Goal: Task Accomplishment & Management: Use online tool/utility

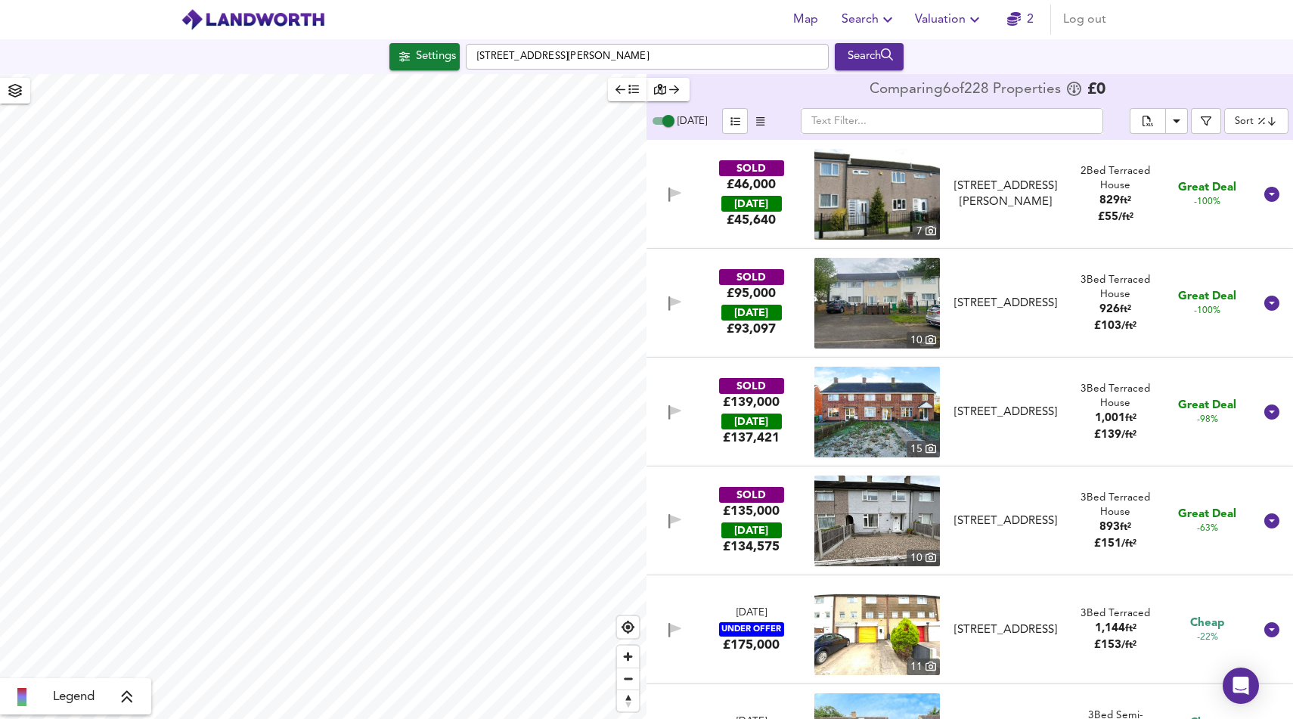
click at [870, 13] on span "Search" at bounding box center [868, 19] width 55 height 21
click at [859, 74] on li "Search History" at bounding box center [869, 81] width 150 height 27
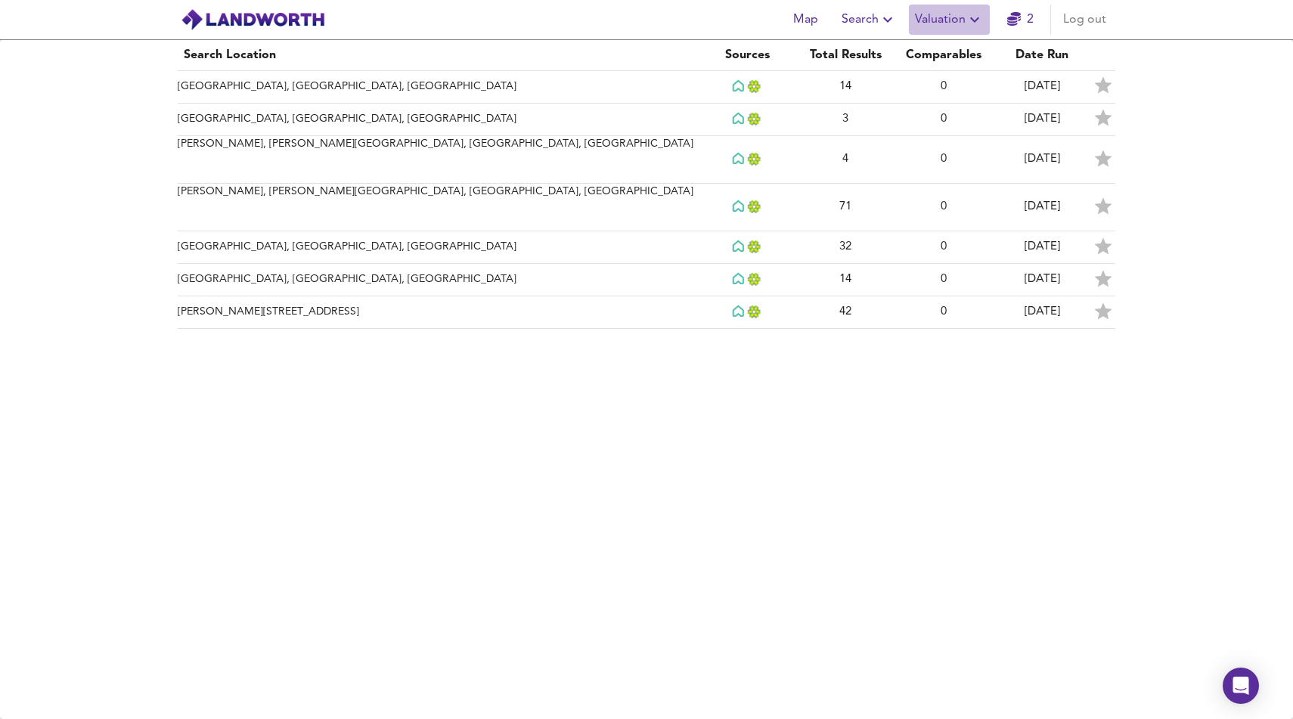
click at [937, 20] on span "Valuation" at bounding box center [949, 19] width 69 height 21
click at [934, 44] on li "New Valuation Report" at bounding box center [949, 54] width 181 height 27
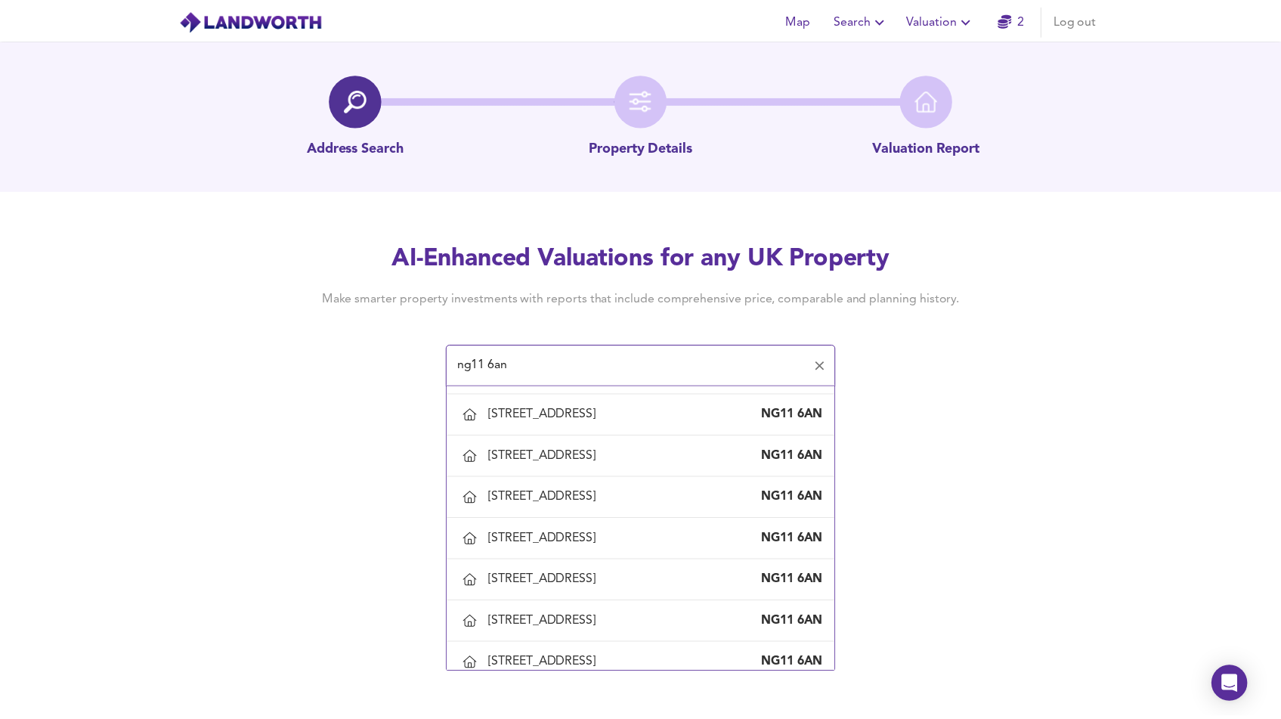
scroll to position [460, 0]
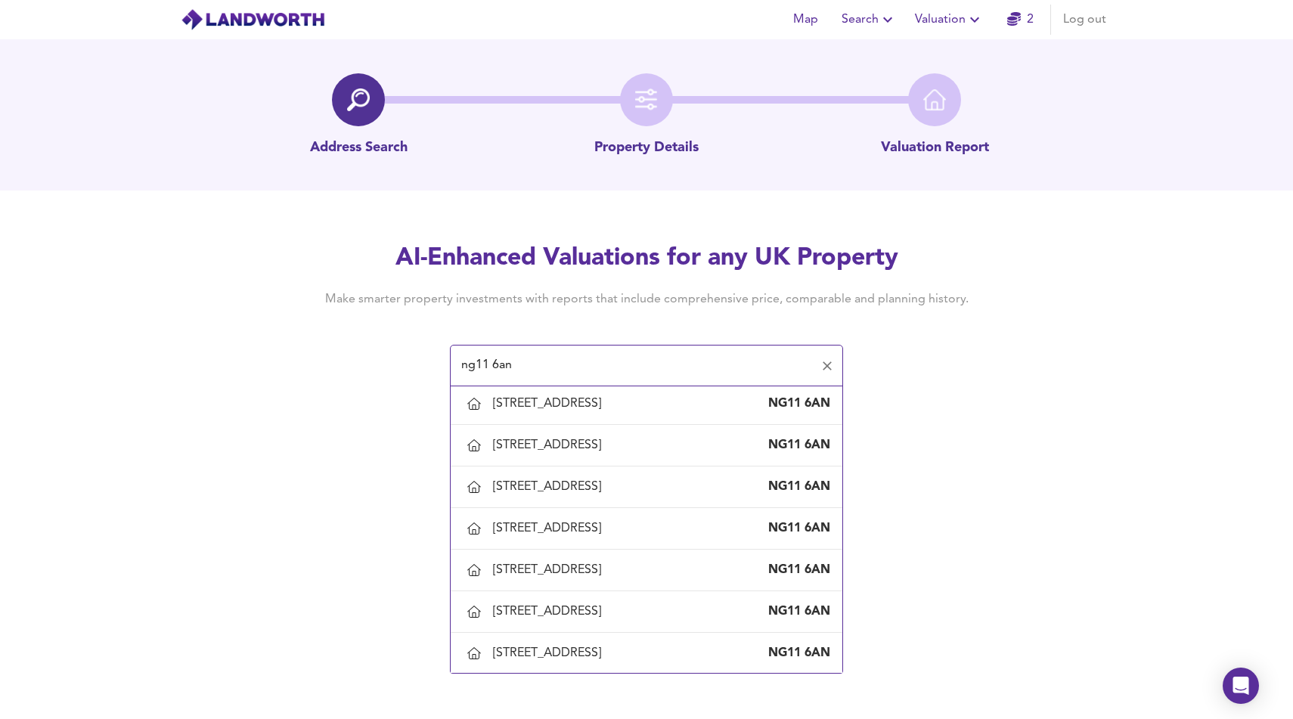
click at [607, 370] on div "[STREET_ADDRESS]" at bounding box center [550, 362] width 114 height 17
type input "[STREET_ADDRESS]"
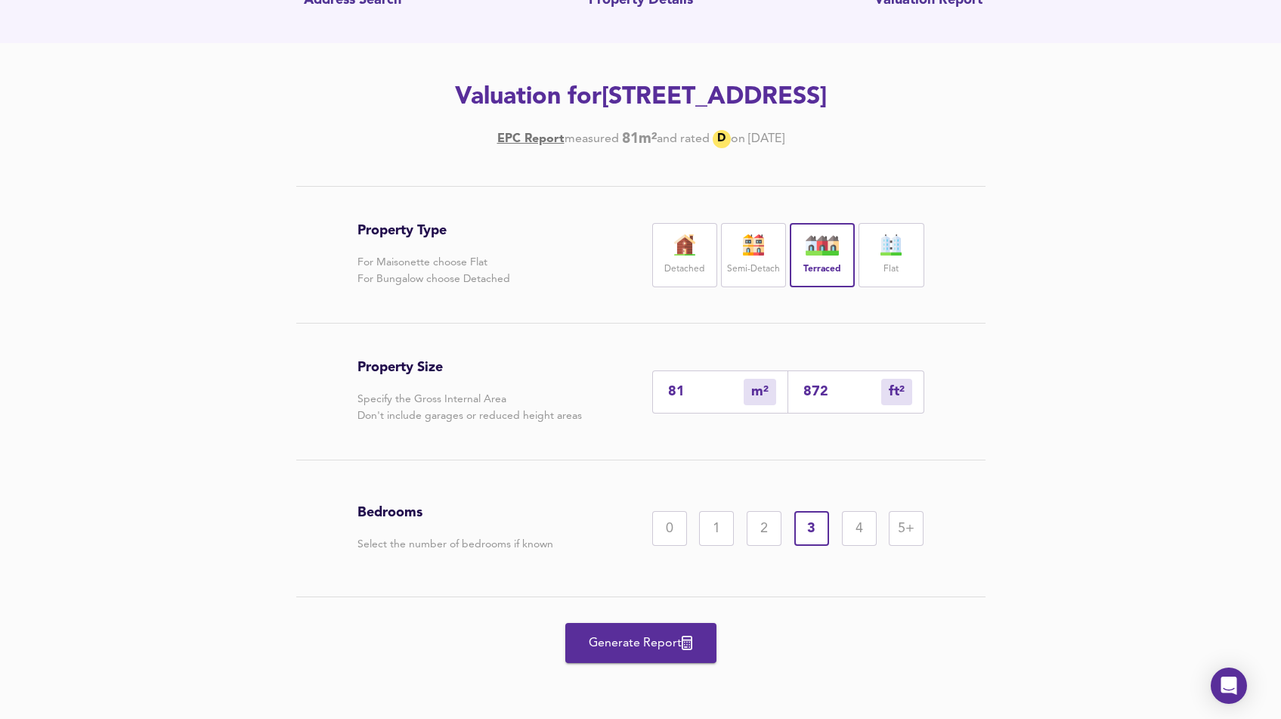
scroll to position [181, 0]
click at [608, 636] on span "Generate Report" at bounding box center [641, 643] width 121 height 21
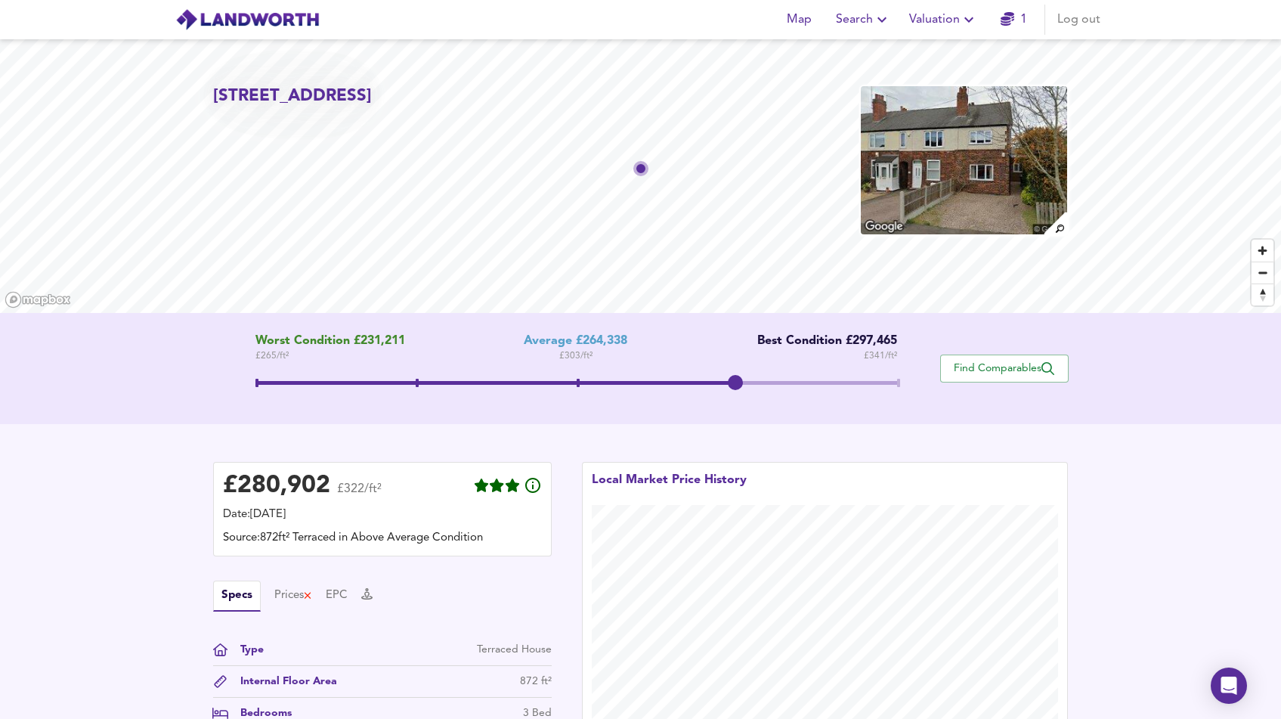
drag, startPoint x: 574, startPoint y: 385, endPoint x: 740, endPoint y: 382, distance: 165.6
click at [740, 382] on span at bounding box center [735, 382] width 15 height 15
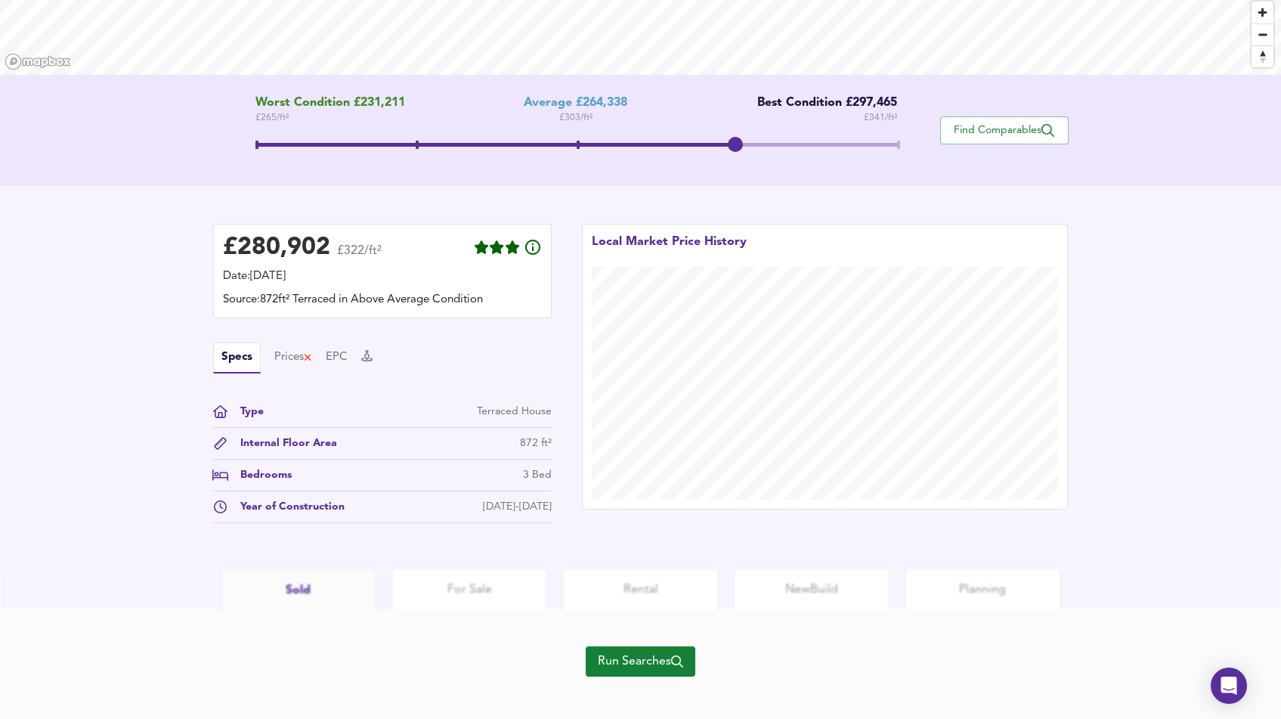
scroll to position [250, 0]
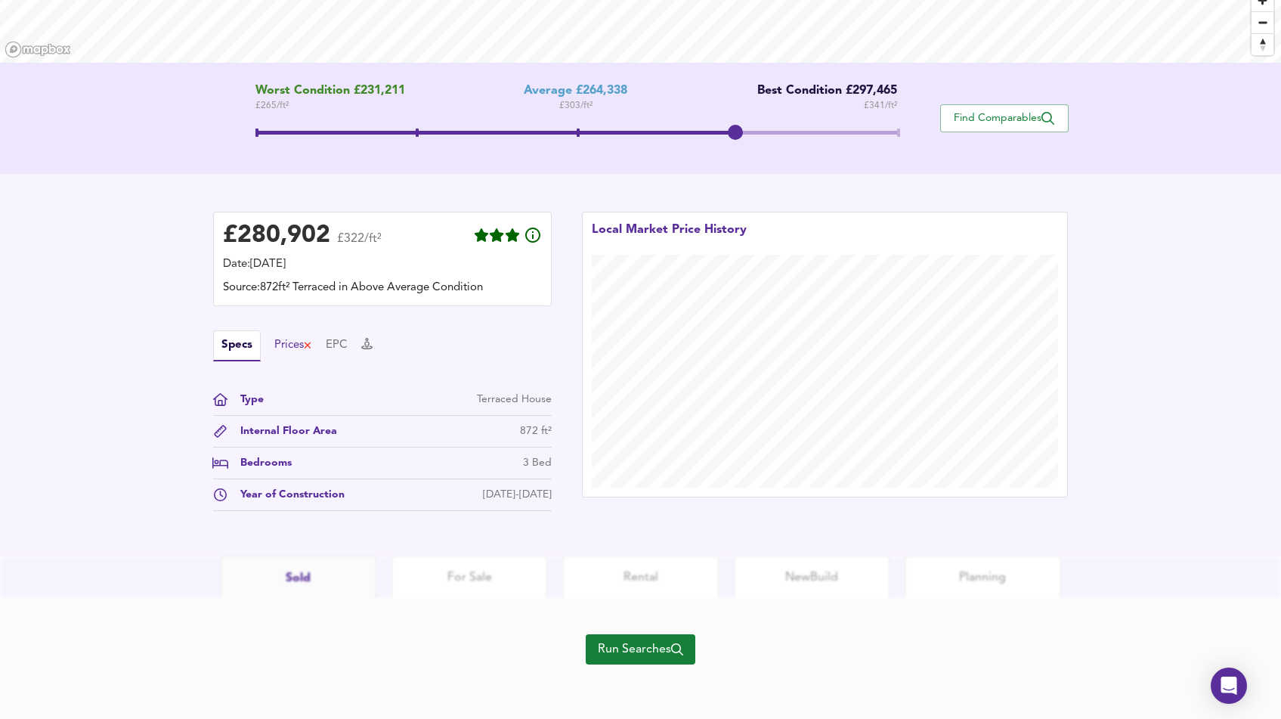
click at [286, 345] on div "Prices" at bounding box center [293, 345] width 39 height 17
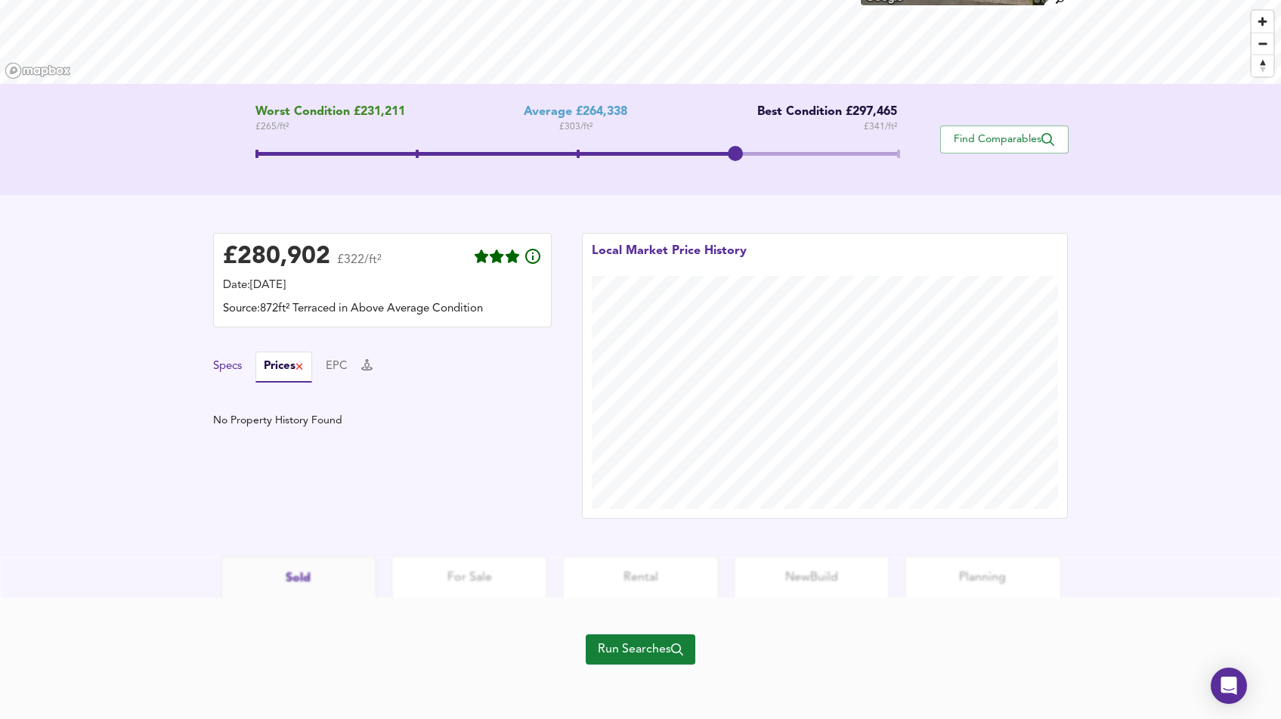
click at [234, 367] on button "Specs" at bounding box center [227, 366] width 29 height 17
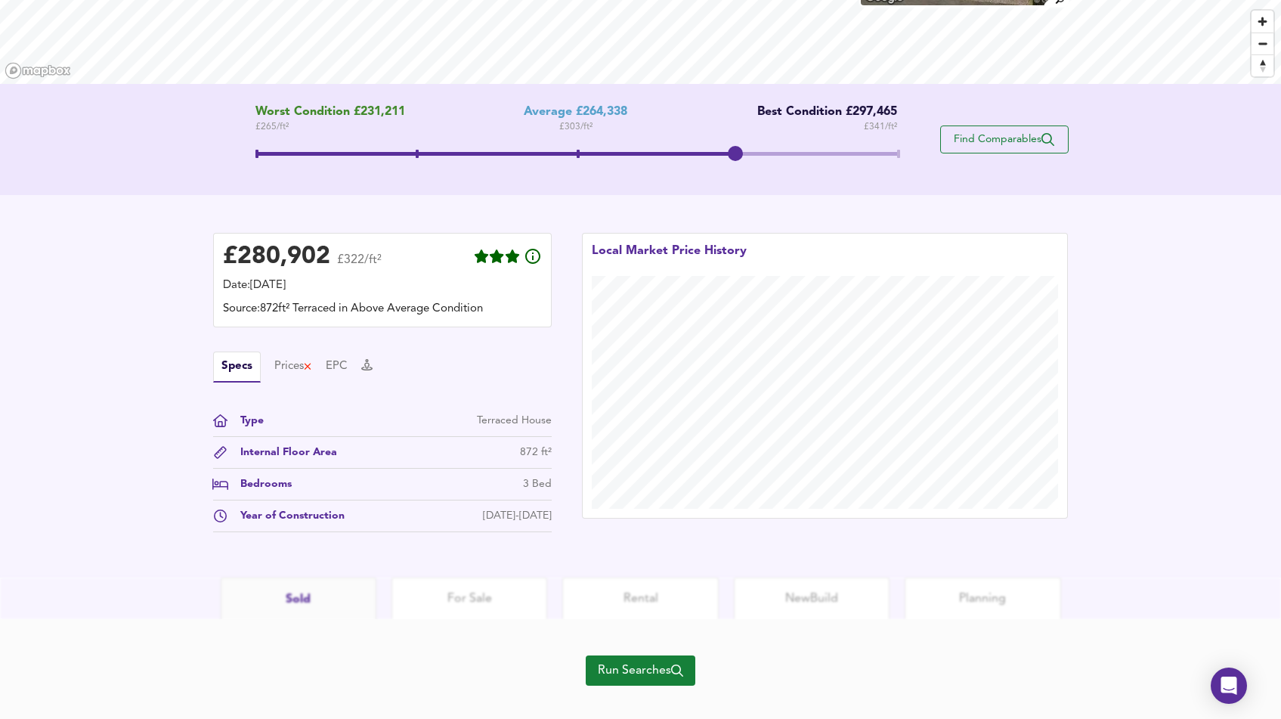
click at [1006, 126] on button "Find Comparables" at bounding box center [1004, 139] width 129 height 28
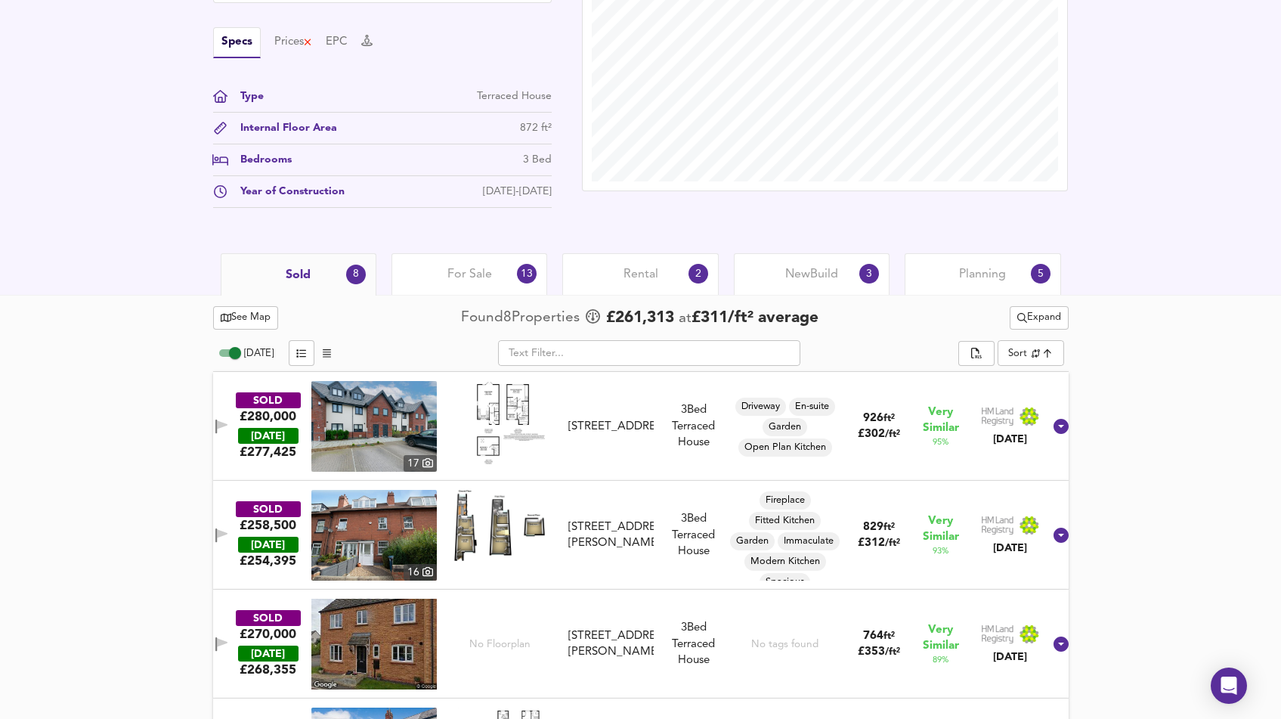
scroll to position [494, 0]
click at [494, 277] on div "For Sale 13" at bounding box center [470, 273] width 156 height 42
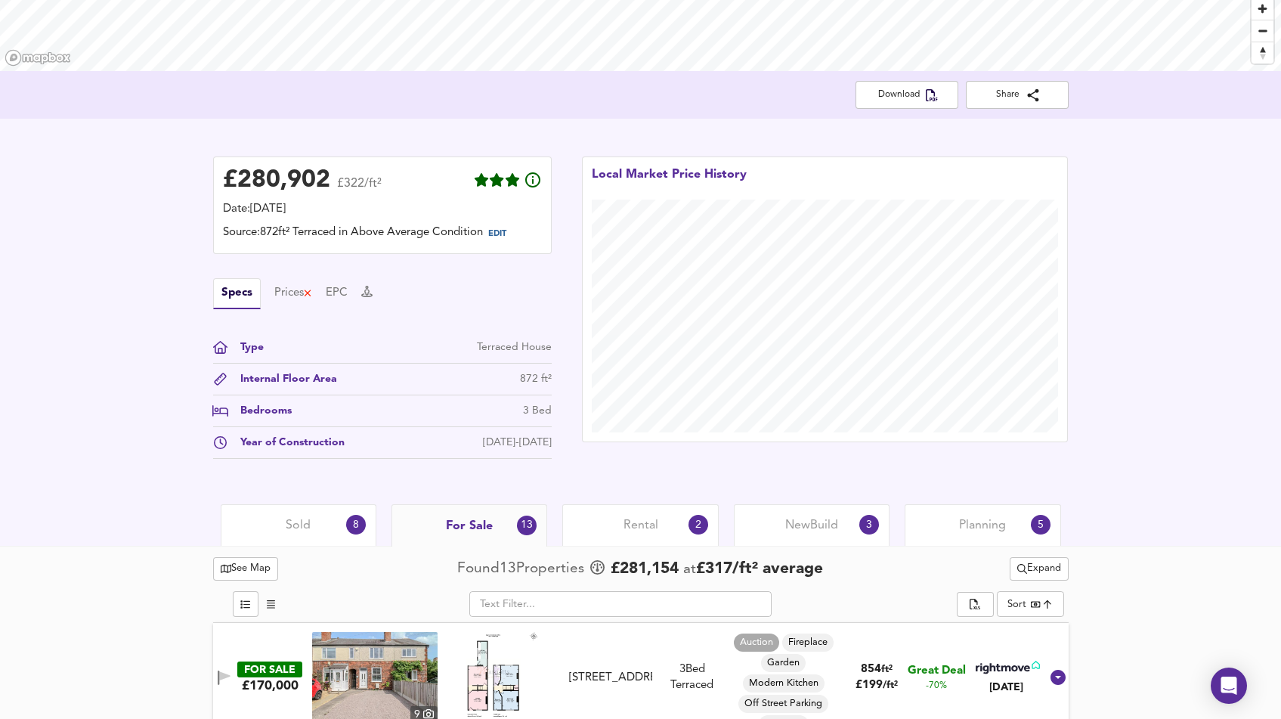
scroll to position [244, 0]
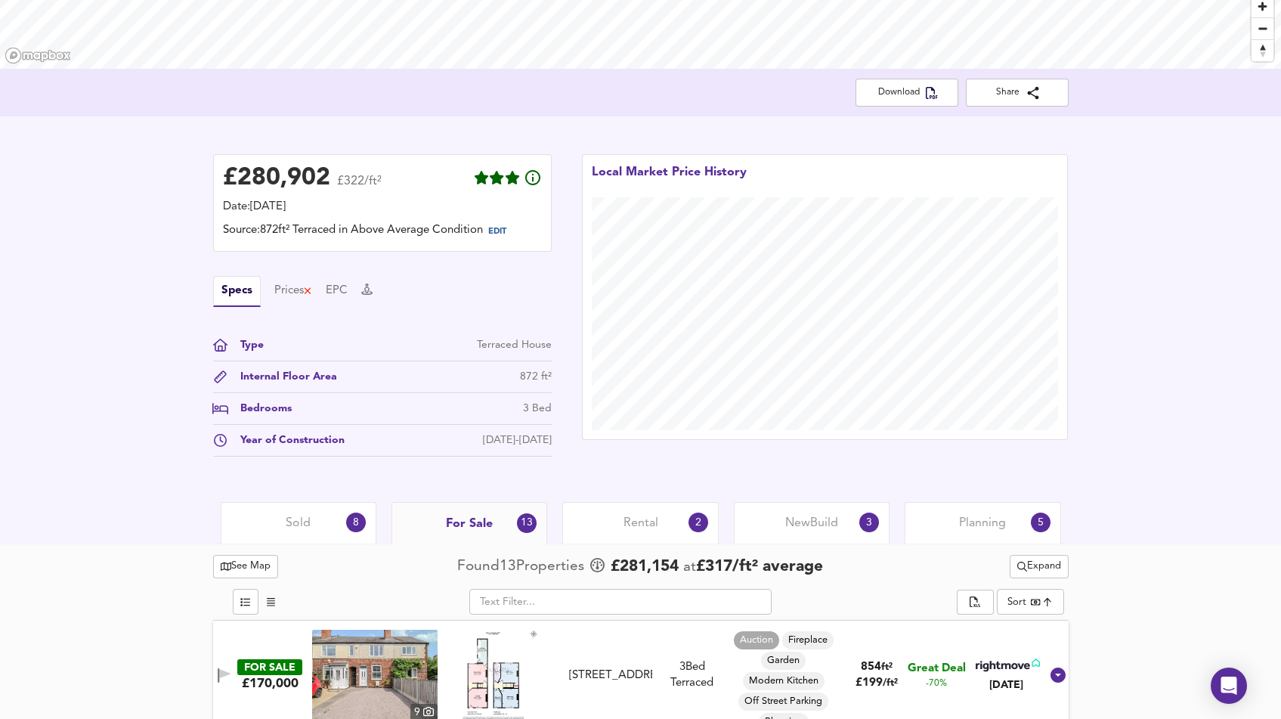
click at [941, 523] on div "Planning 5" at bounding box center [983, 523] width 156 height 42
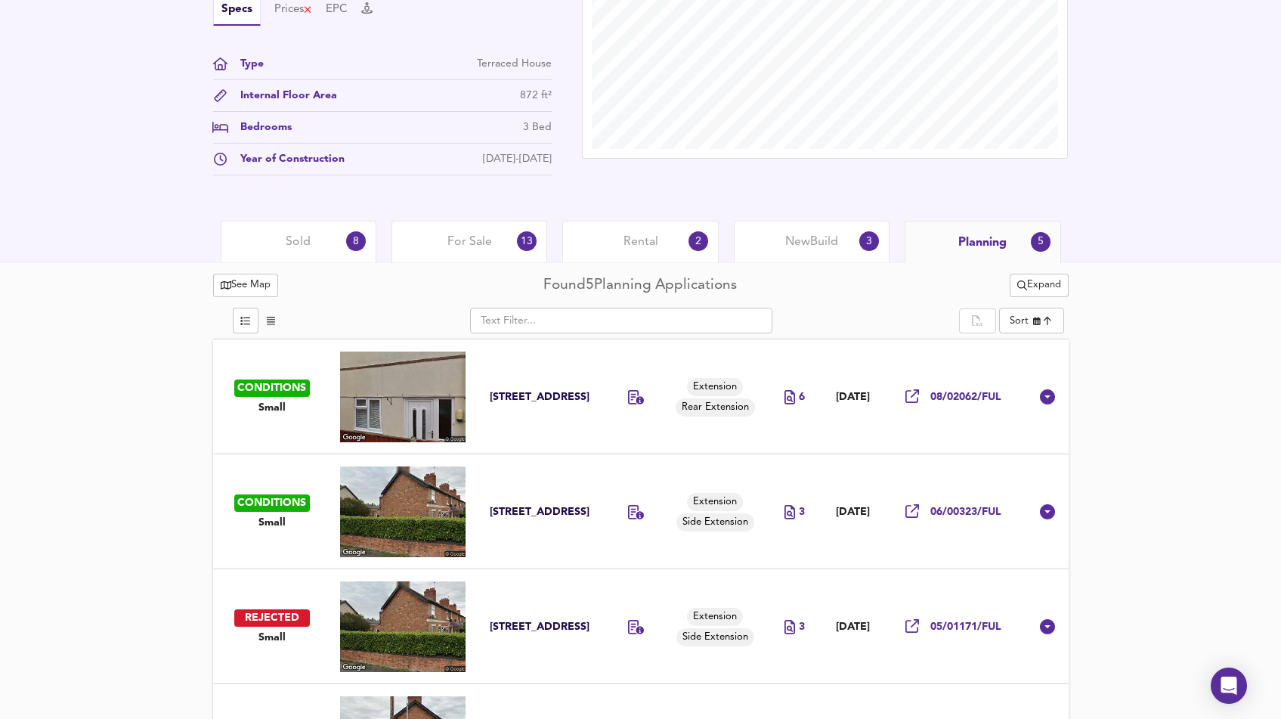
scroll to position [524, 0]
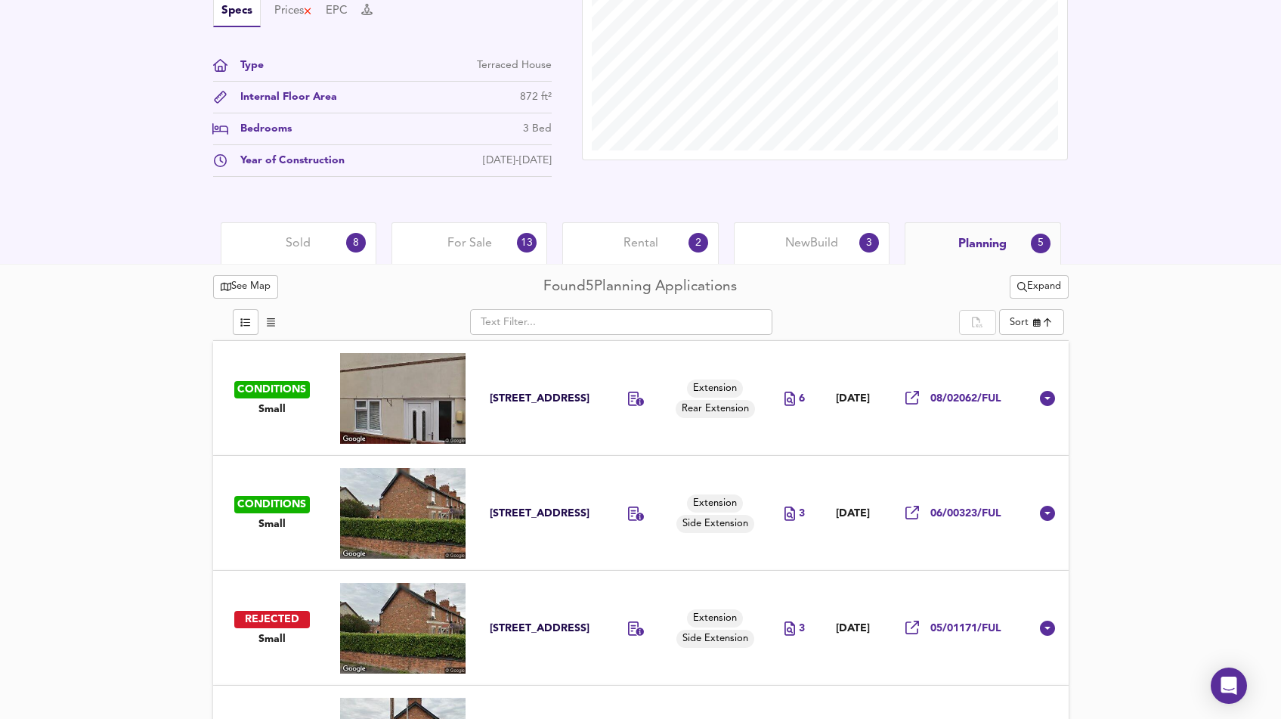
click at [323, 259] on div "Sold 8" at bounding box center [299, 243] width 156 height 42
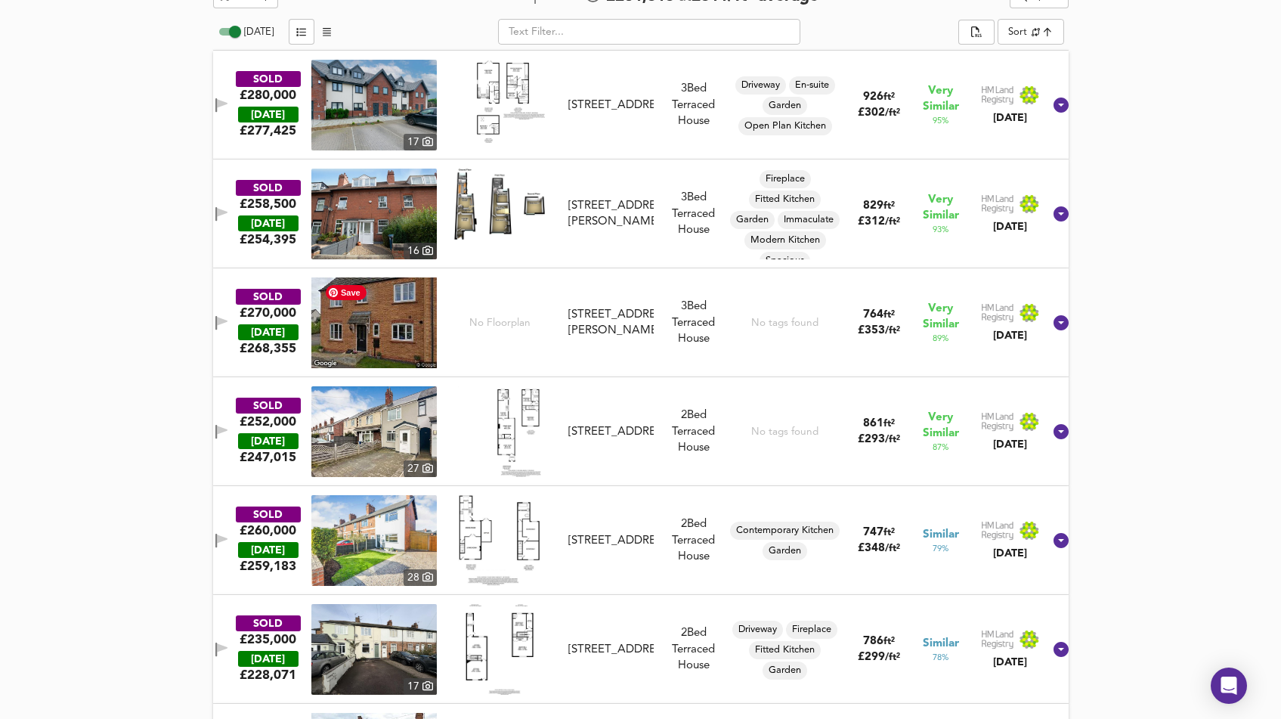
scroll to position [816, 0]
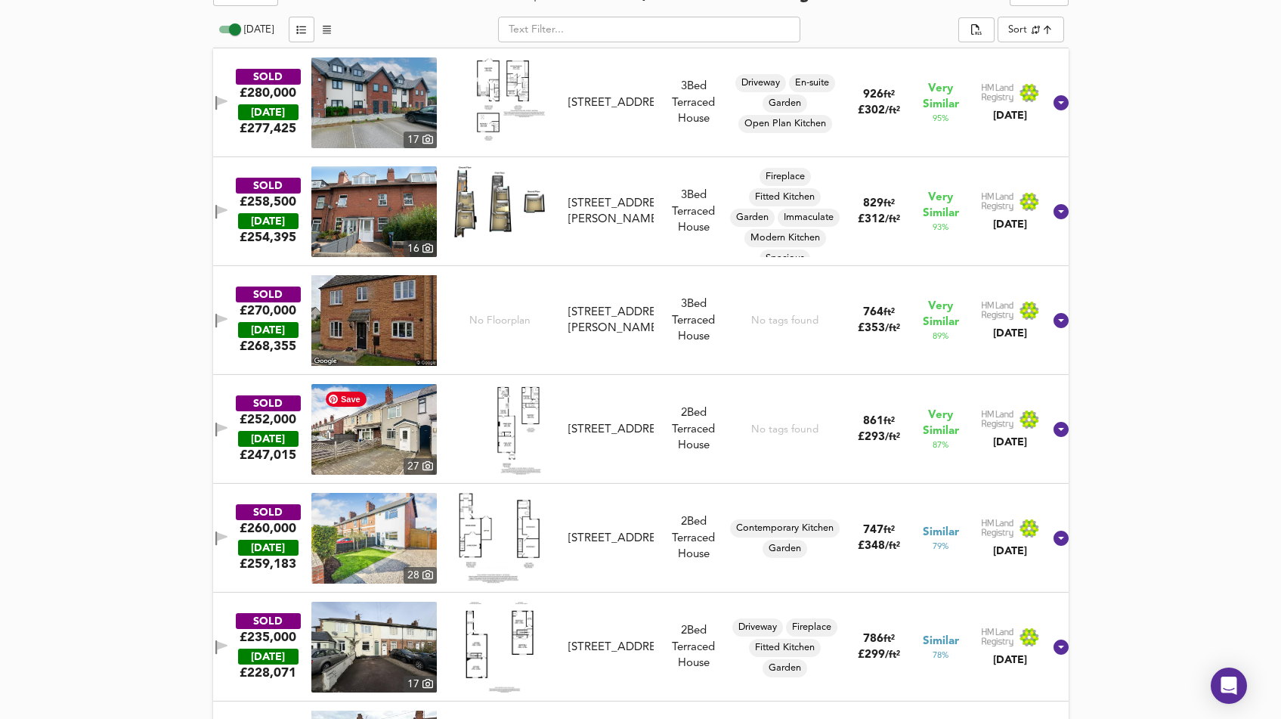
click at [406, 427] on img at bounding box center [373, 429] width 125 height 91
click at [486, 513] on img at bounding box center [499, 538] width 82 height 91
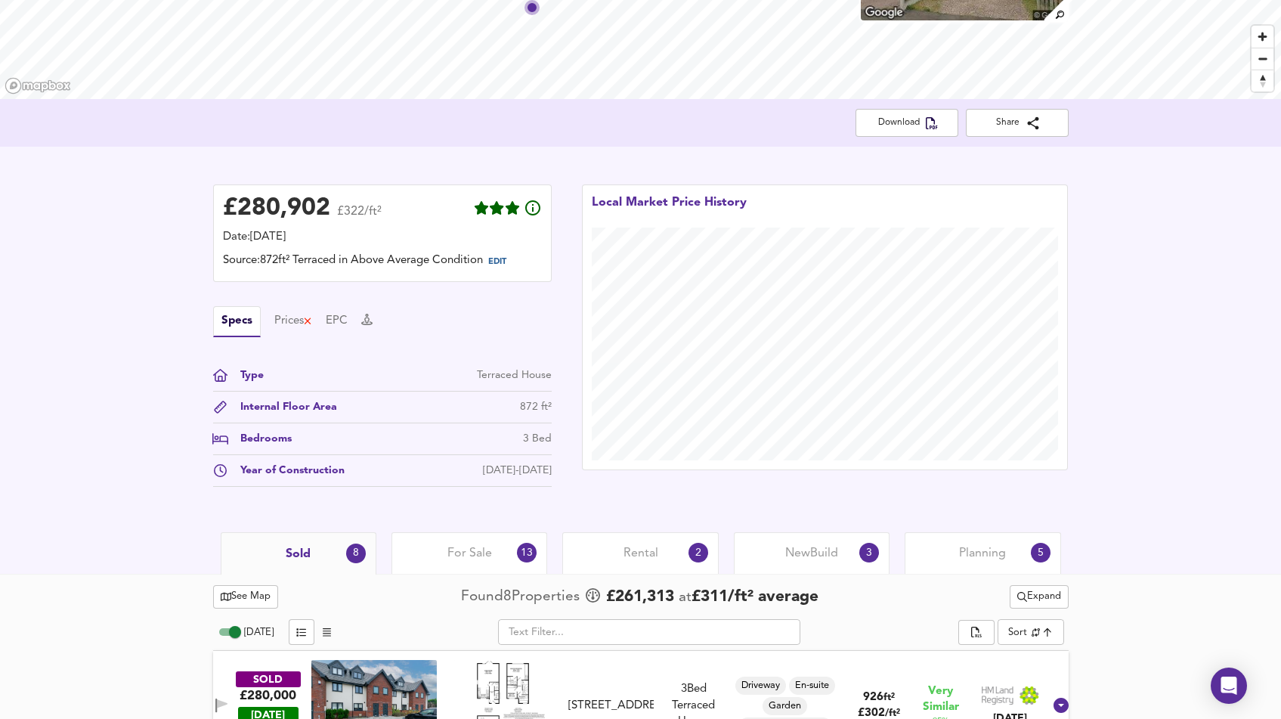
scroll to position [215, 0]
click at [472, 549] on span "For Sale" at bounding box center [469, 552] width 45 height 17
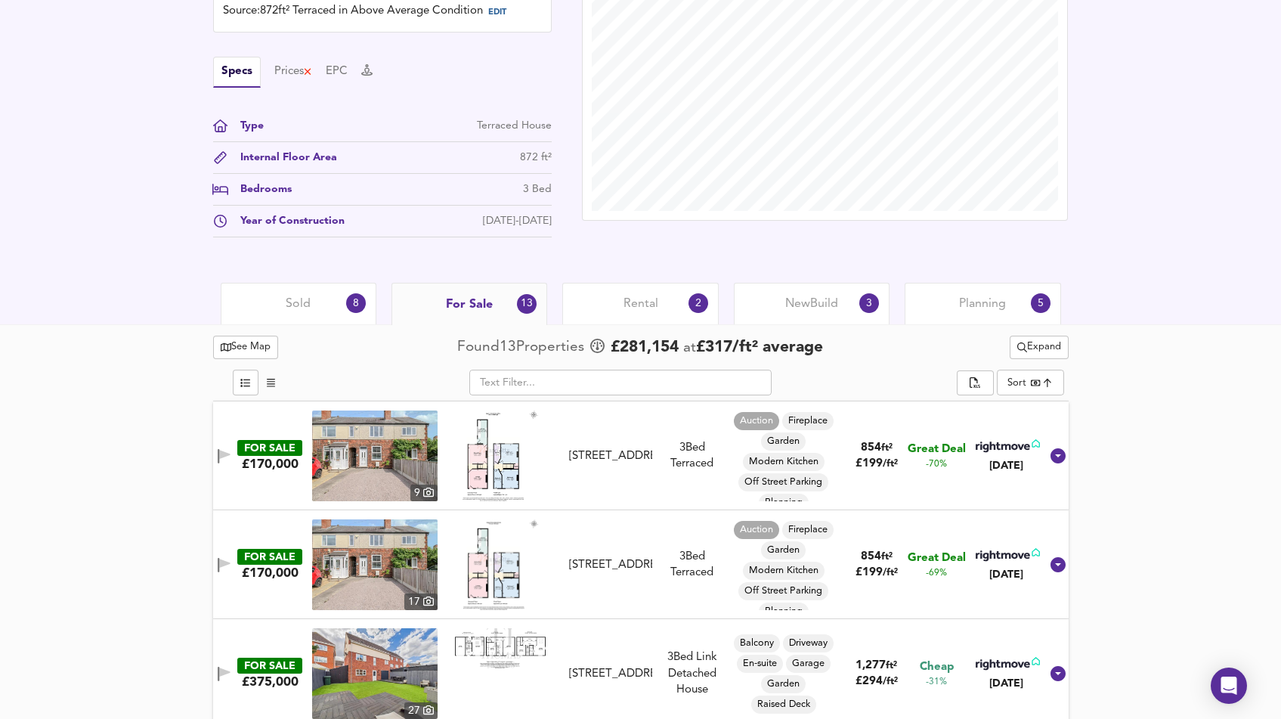
scroll to position [469, 0]
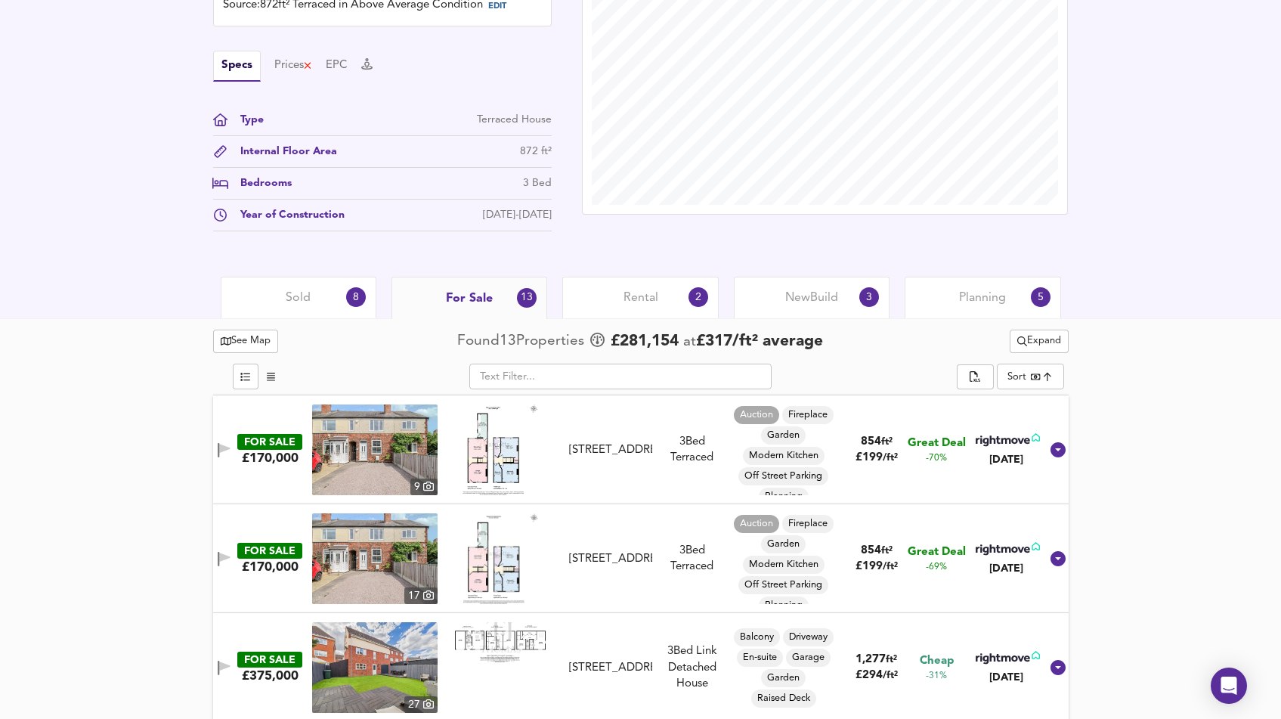
click at [499, 459] on img at bounding box center [501, 449] width 76 height 91
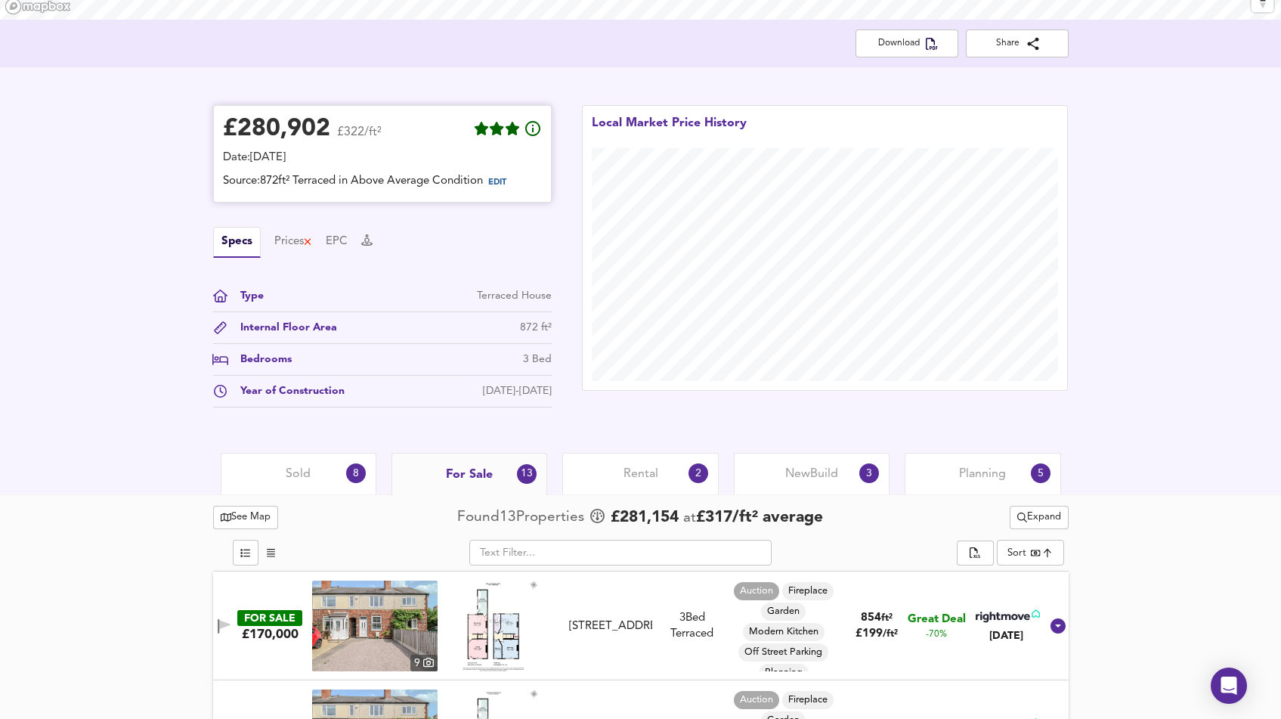
scroll to position [377, 0]
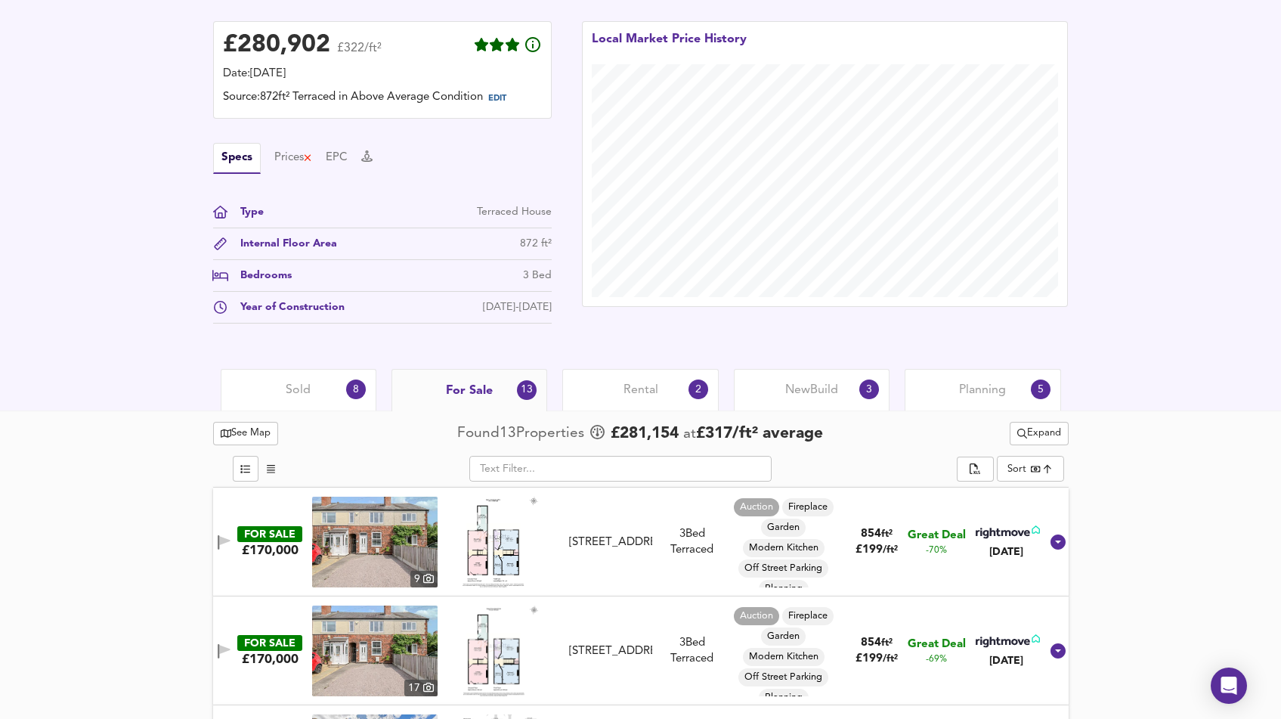
click at [338, 382] on div "Sold 8" at bounding box center [299, 390] width 156 height 42
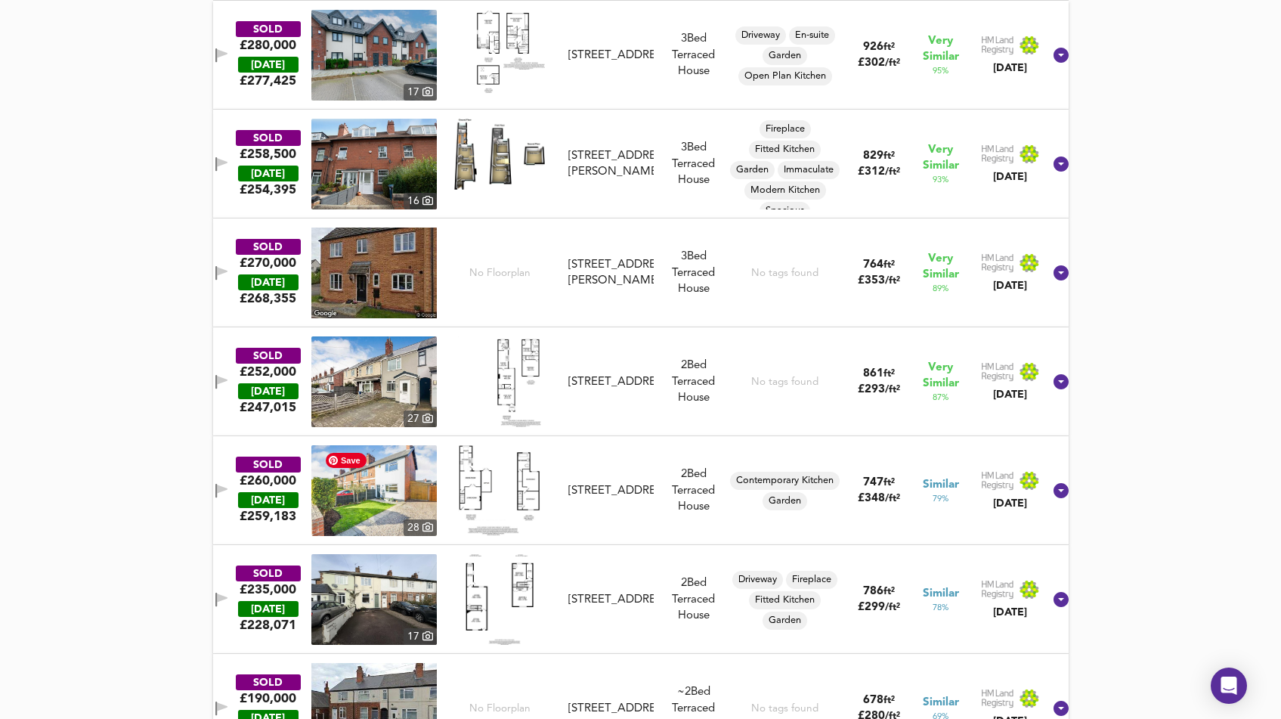
scroll to position [867, 0]
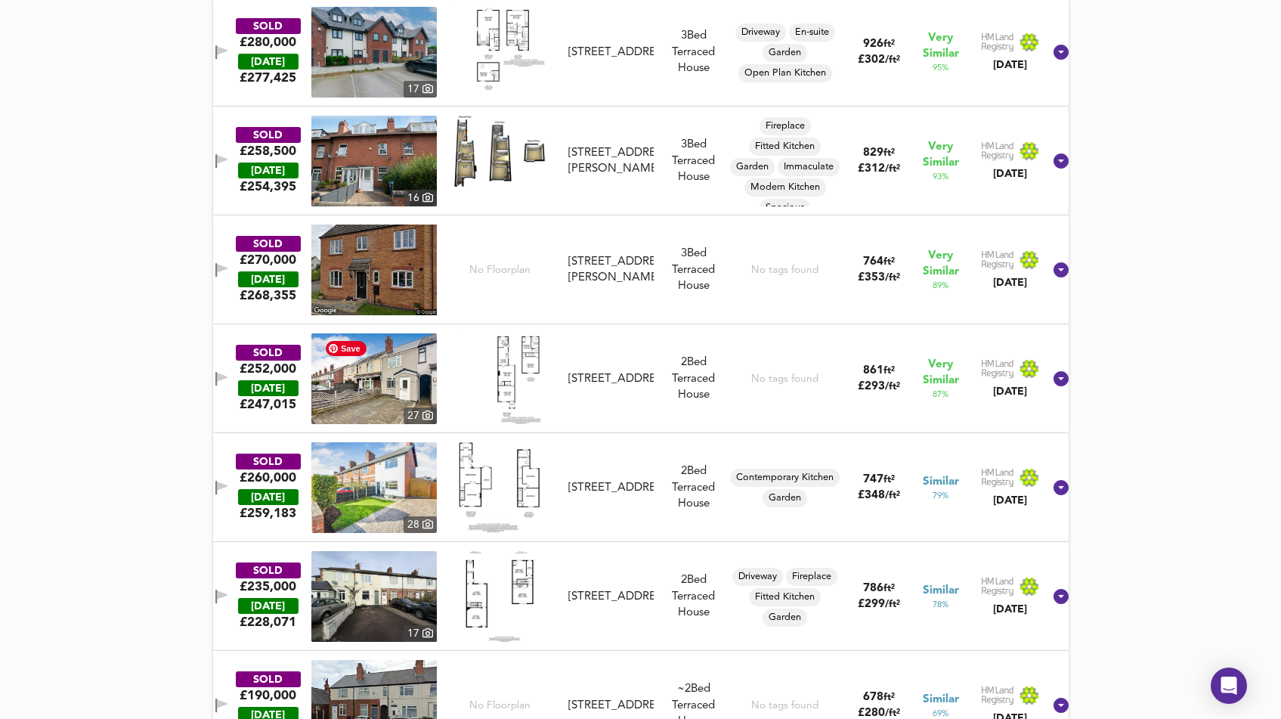
click at [416, 376] on img at bounding box center [373, 378] width 125 height 91
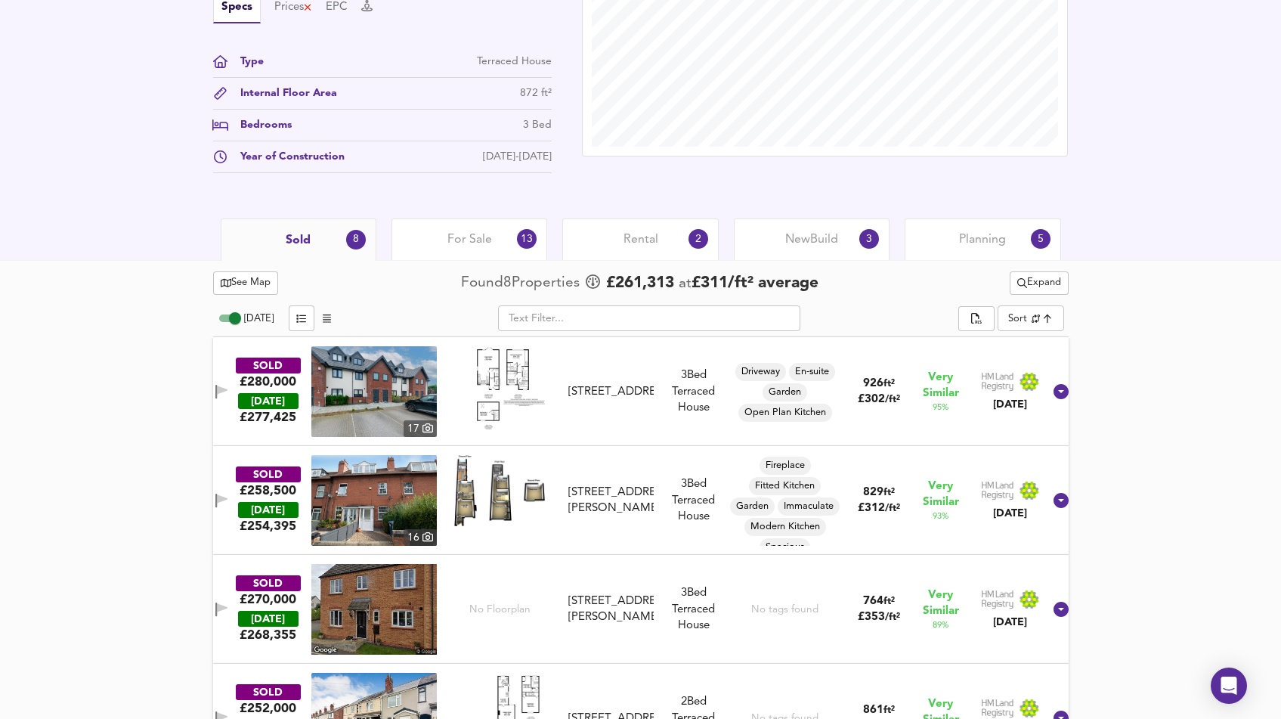
scroll to position [631, 0]
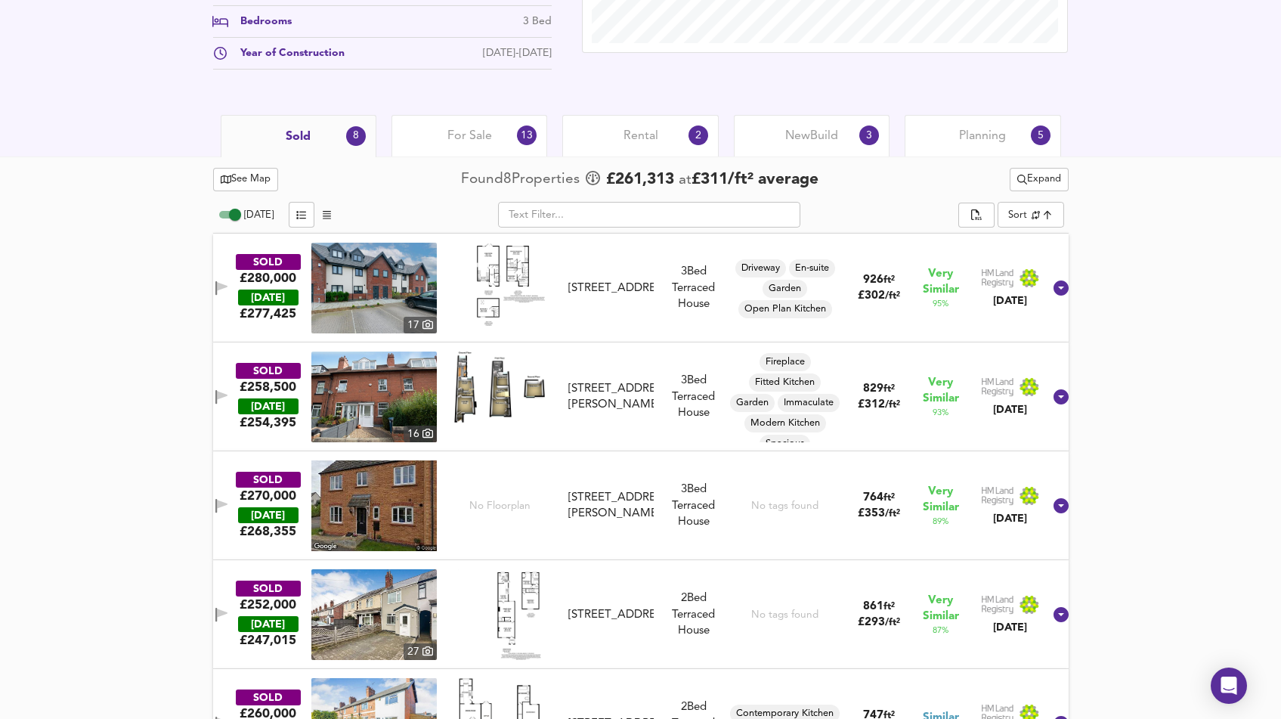
click at [498, 144] on div "For Sale 13" at bounding box center [470, 136] width 156 height 42
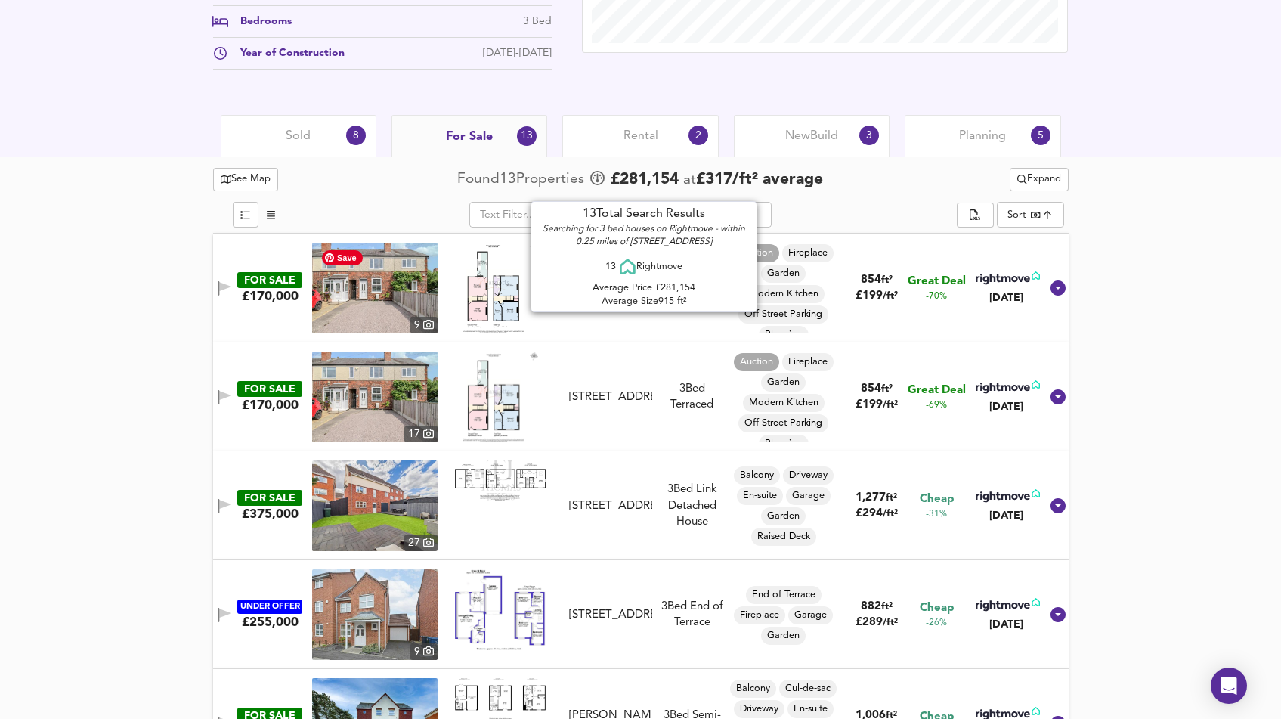
click at [401, 289] on img at bounding box center [374, 288] width 125 height 91
click at [379, 302] on img at bounding box center [374, 288] width 125 height 91
click at [374, 300] on img at bounding box center [374, 288] width 125 height 91
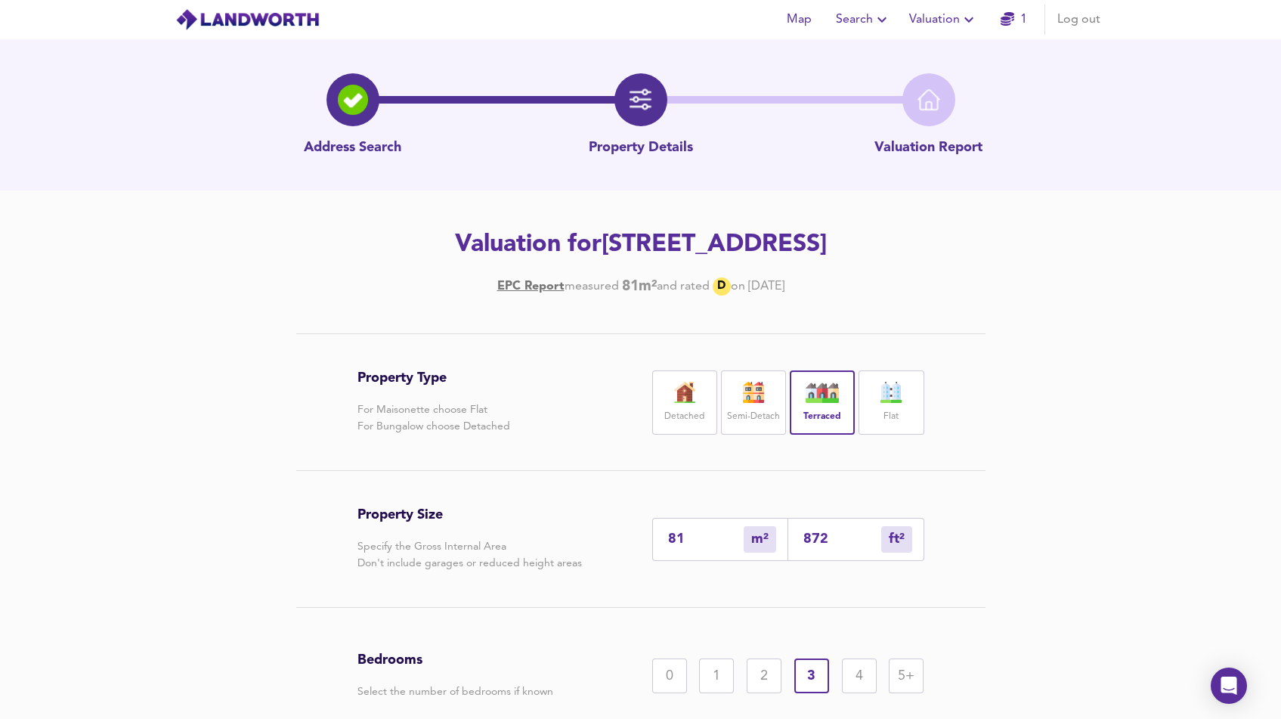
scroll to position [181, 0]
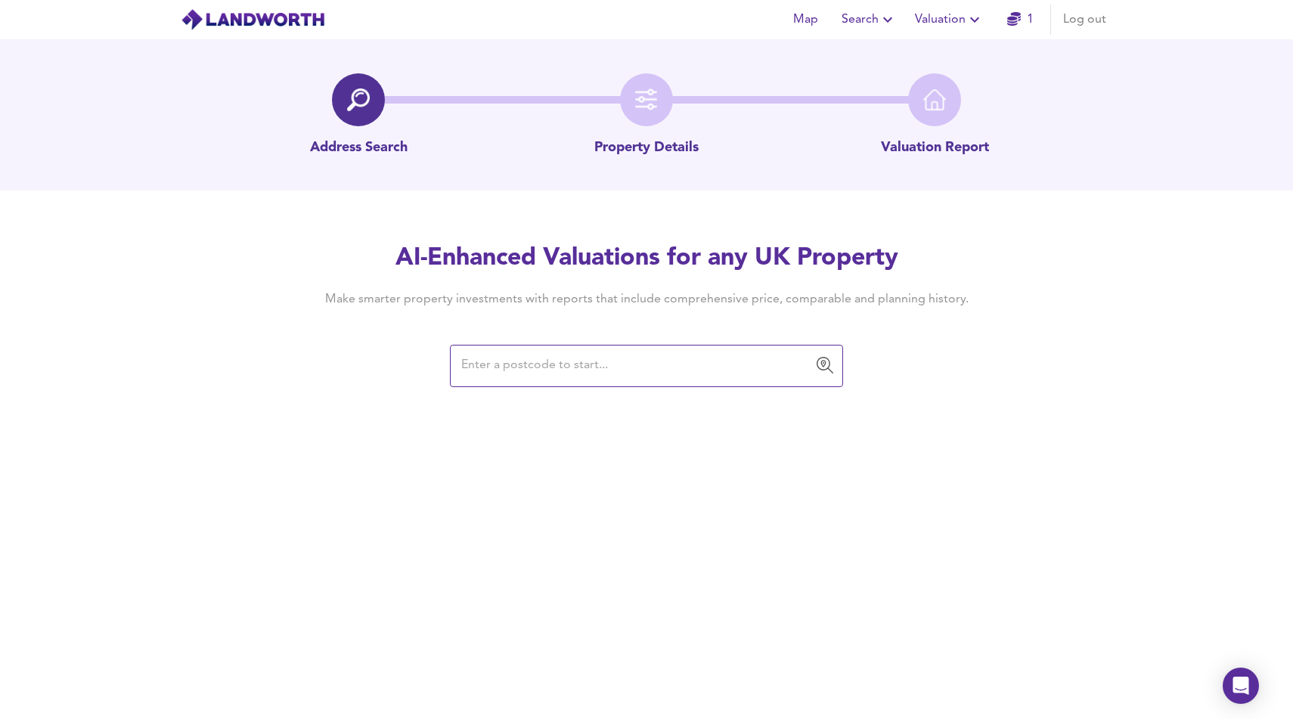
click at [516, 373] on input "text" at bounding box center [635, 365] width 357 height 29
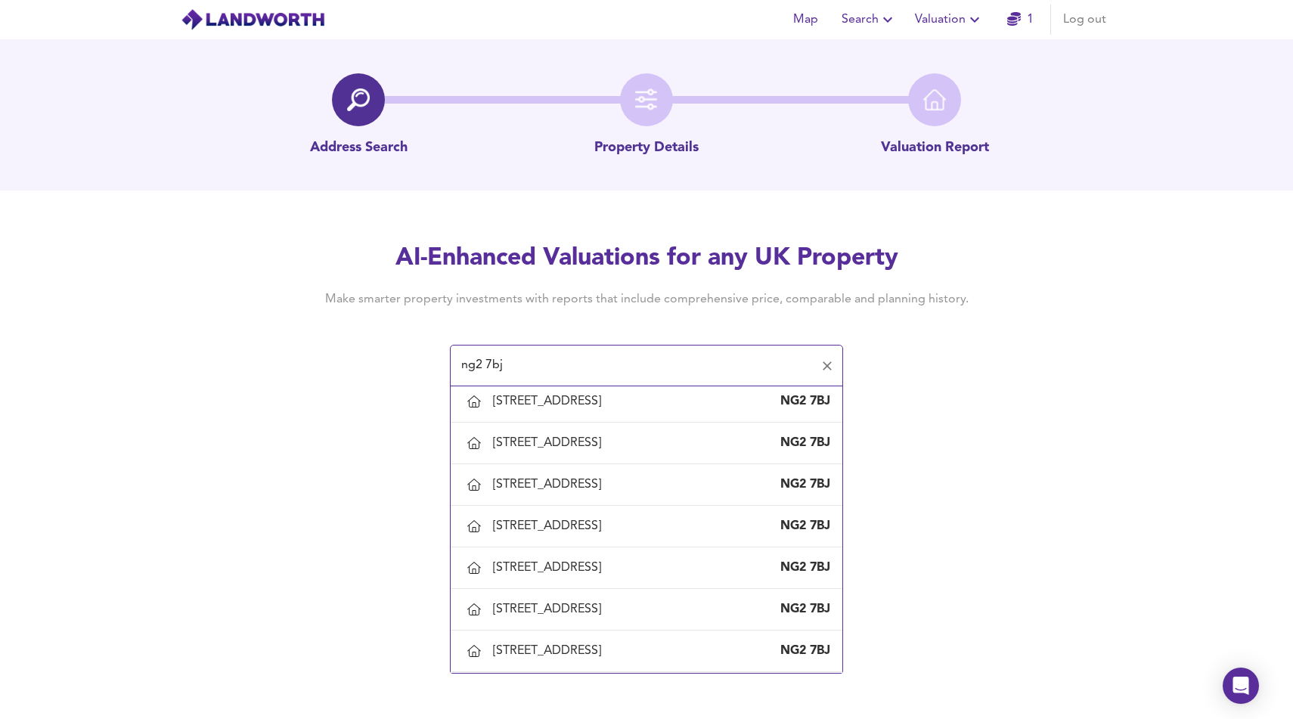
scroll to position [288, 0]
click at [556, 366] on input "ng2 7bj" at bounding box center [635, 365] width 357 height 29
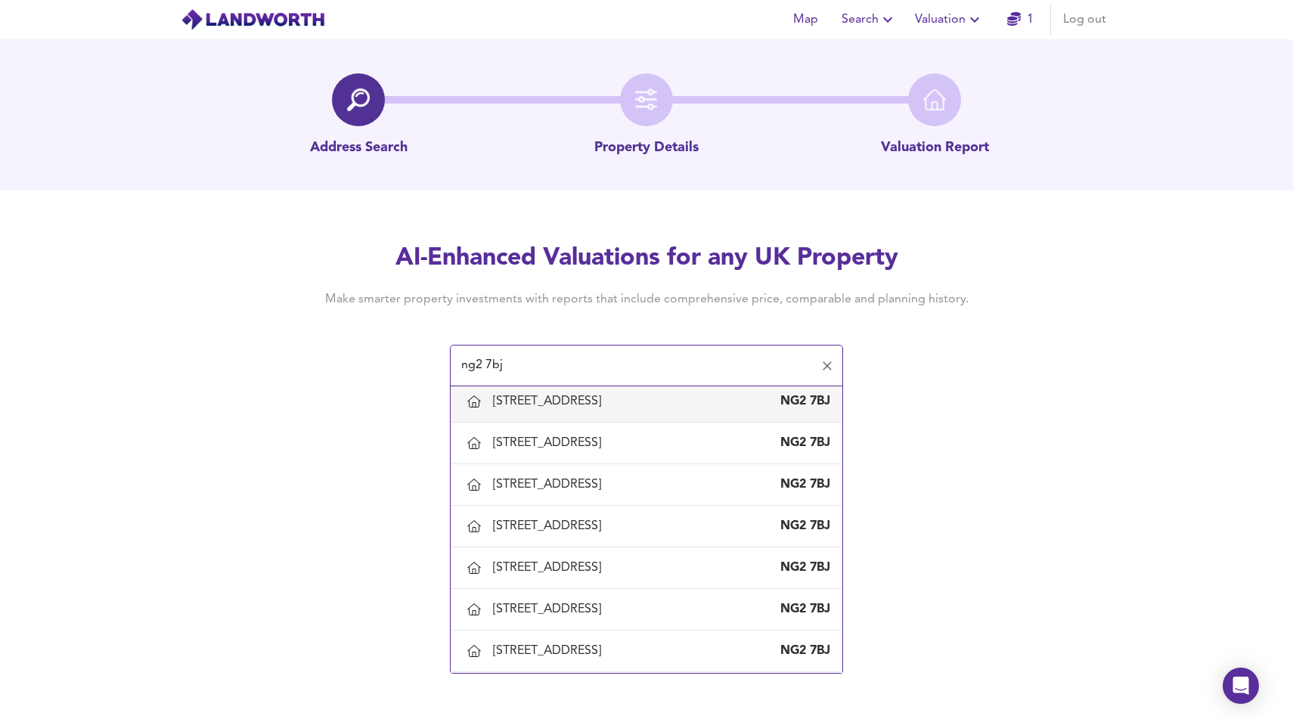
click at [556, 366] on input "ng2 7bj" at bounding box center [635, 365] width 357 height 29
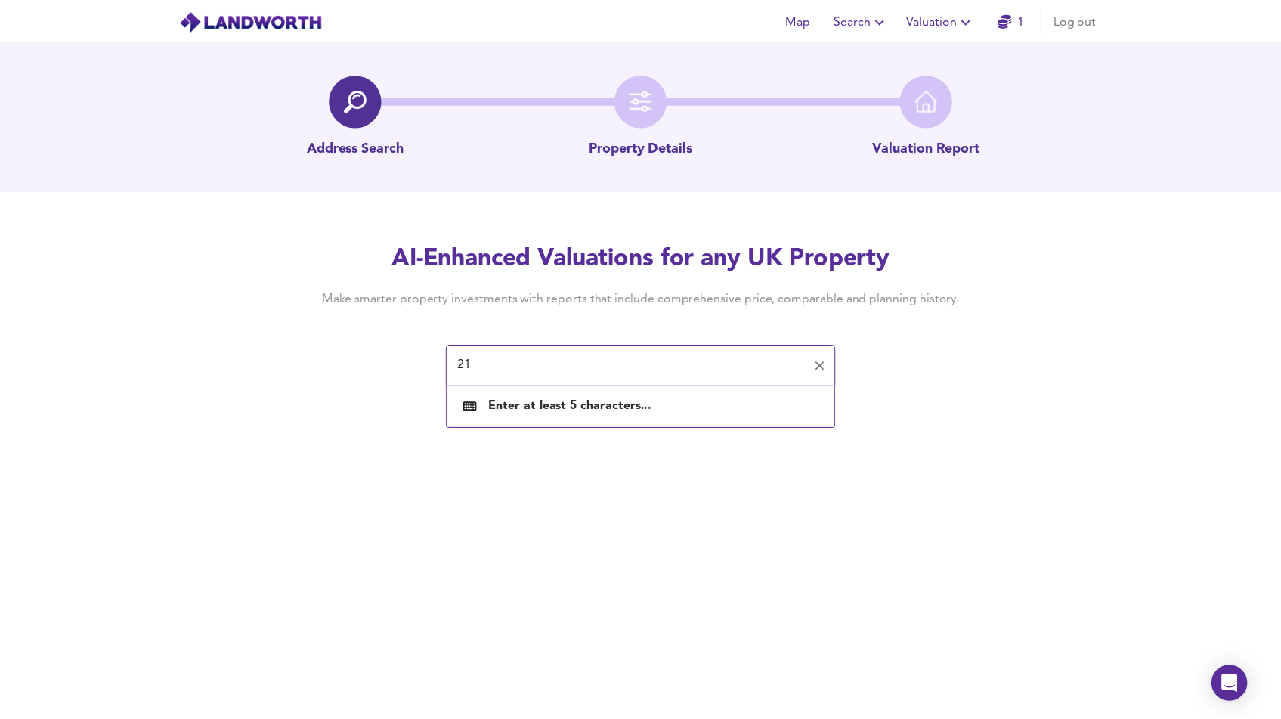
scroll to position [0, 0]
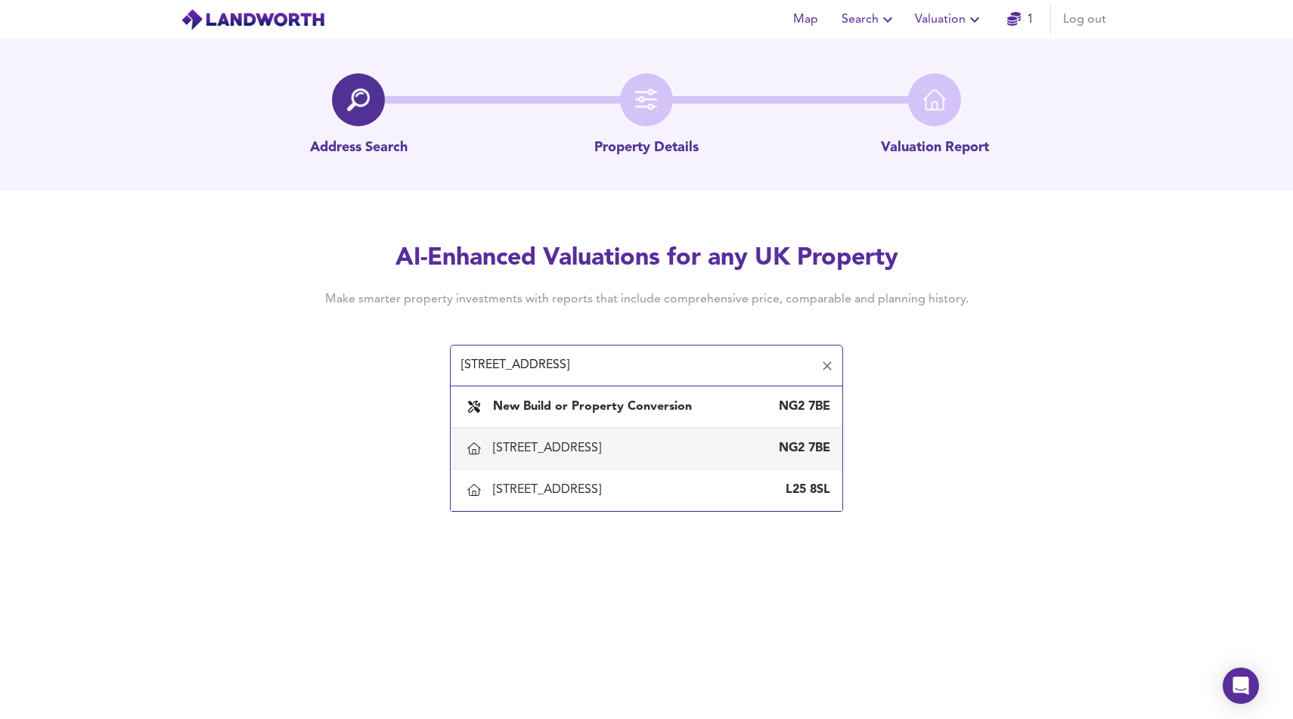
click at [542, 457] on div "[STREET_ADDRESS]" at bounding box center [550, 448] width 114 height 17
type input "[STREET_ADDRESS]"
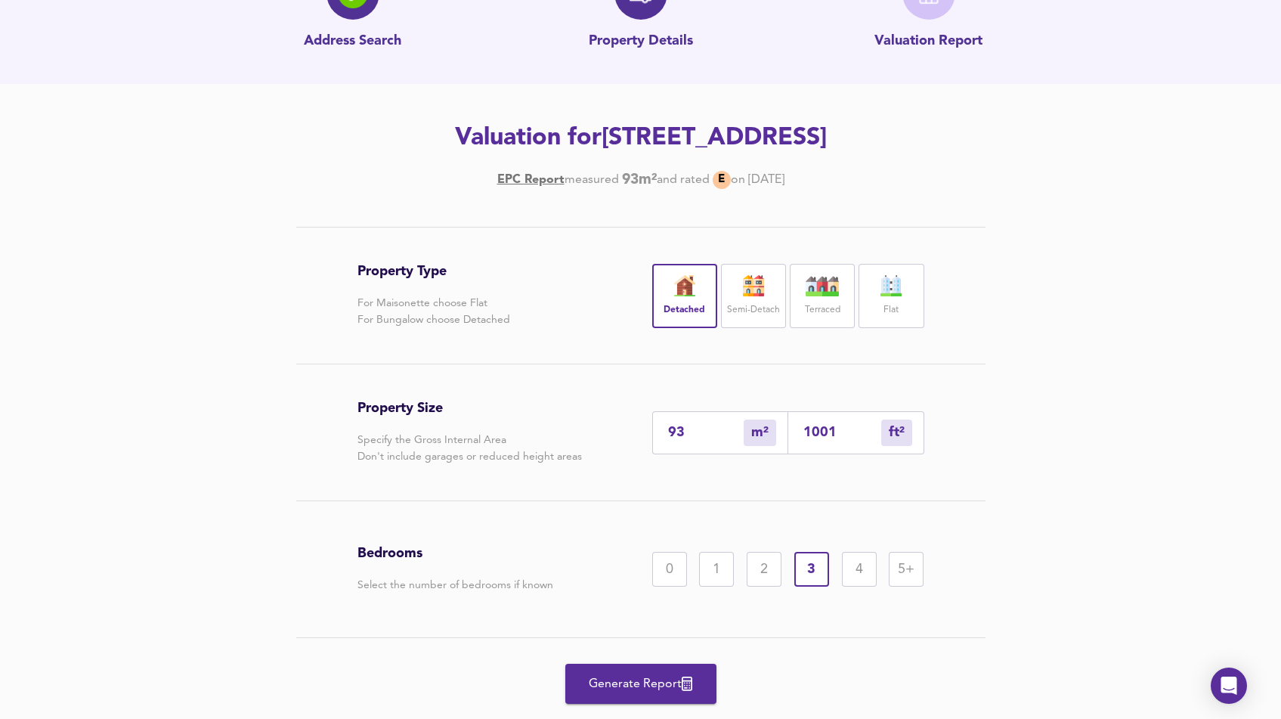
scroll to position [181, 0]
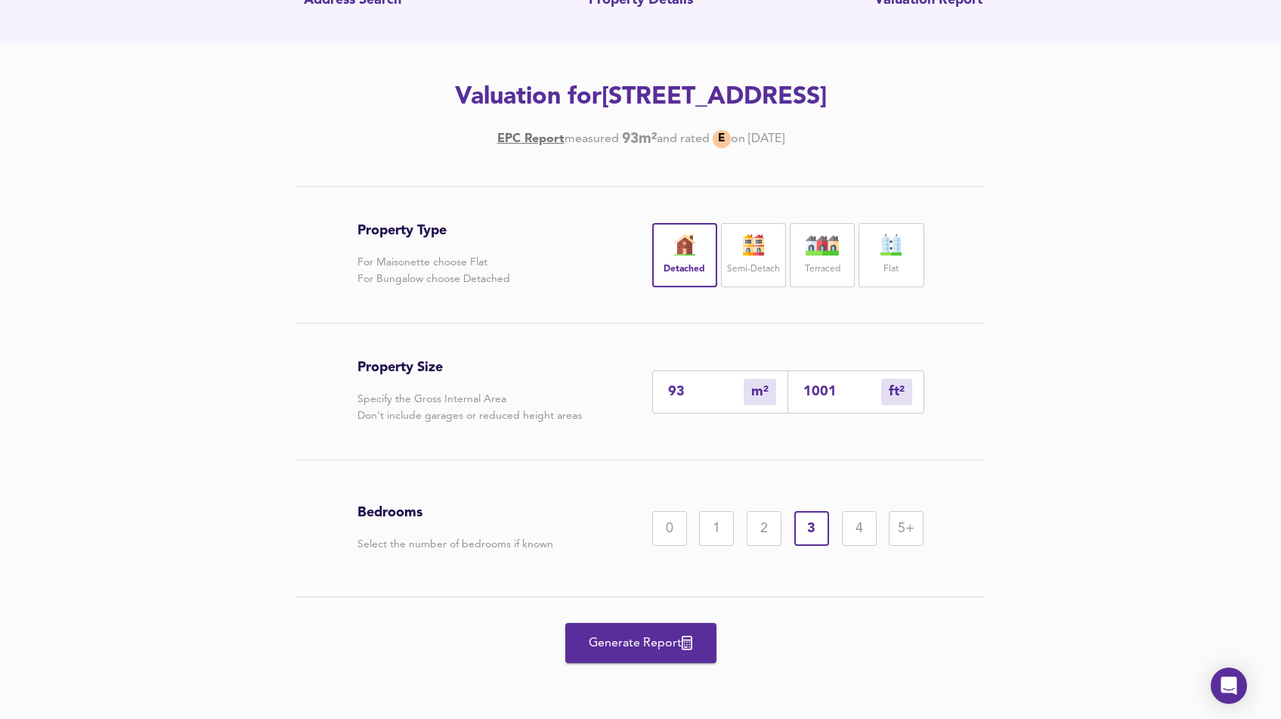
click at [674, 651] on span "Generate Report" at bounding box center [641, 643] width 121 height 21
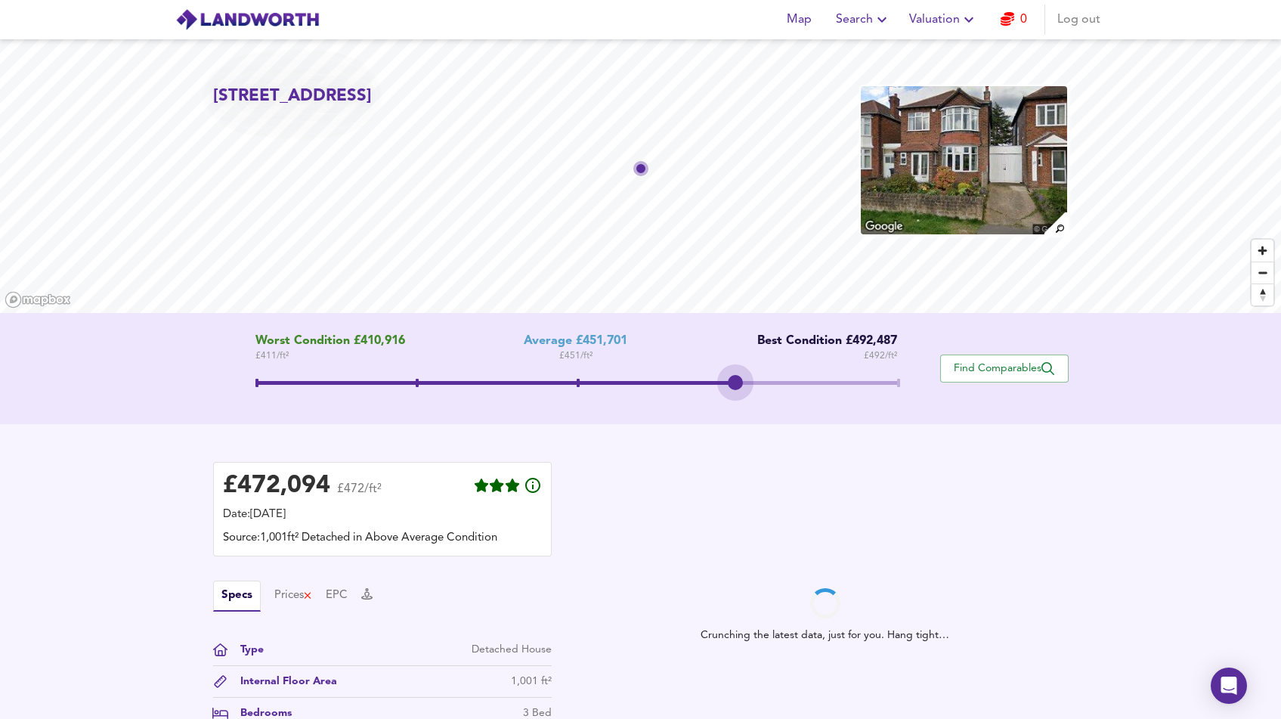
drag, startPoint x: 578, startPoint y: 384, endPoint x: 666, endPoint y: 373, distance: 89.2
click at [666, 373] on span at bounding box center [576, 384] width 642 height 27
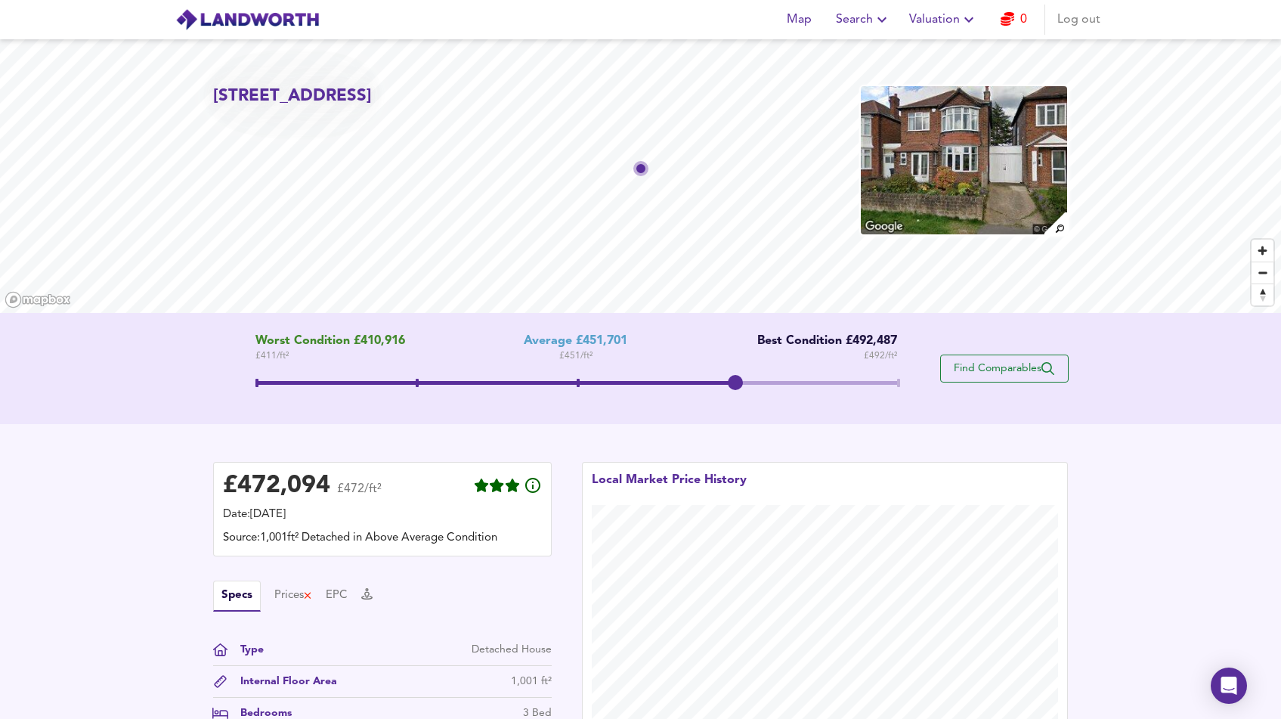
click at [983, 372] on span "Find Comparables" at bounding box center [1005, 368] width 112 height 14
